Goal: Information Seeking & Learning: Learn about a topic

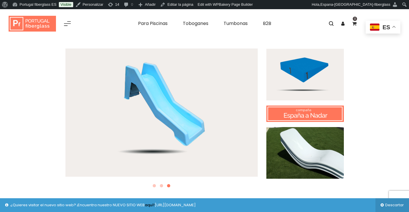
click at [162, 186] on icon at bounding box center [161, 186] width 3 height 4
